Goal: Transaction & Acquisition: Subscribe to service/newsletter

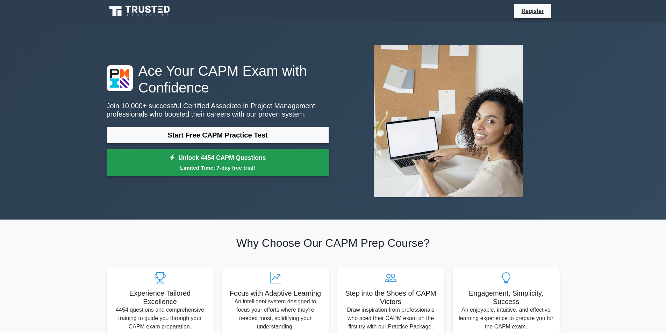
click at [142, 174] on link "Unlock 4454 CAPM Questions Limited Time: 7-day free trial!" at bounding box center [218, 163] width 222 height 28
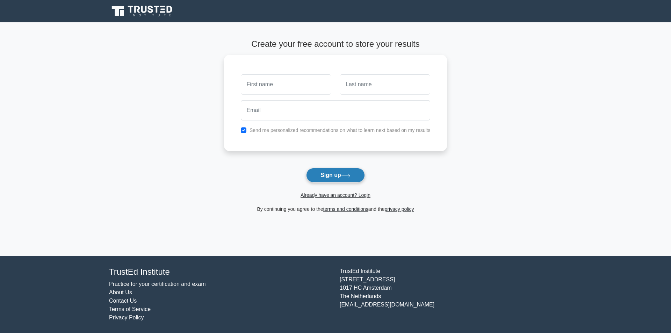
click at [320, 175] on button "Sign up" at bounding box center [335, 175] width 59 height 15
click at [360, 181] on button "Sign up" at bounding box center [335, 175] width 59 height 15
click at [364, 177] on button "Sign up" at bounding box center [335, 175] width 59 height 15
